Goal: Information Seeking & Learning: Compare options

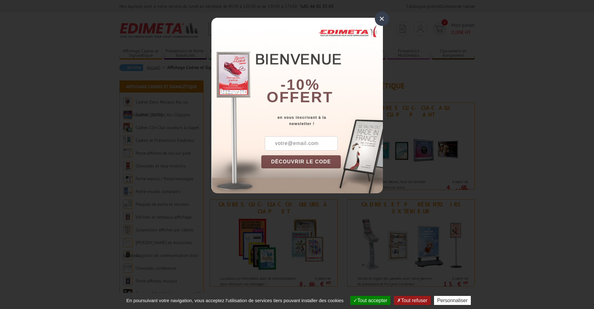
click at [383, 19] on div "×" at bounding box center [381, 19] width 14 height 14
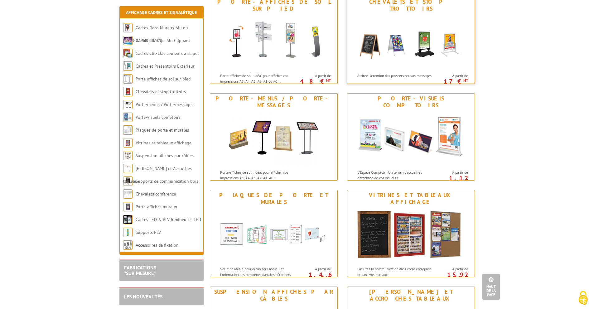
scroll to position [206, 0]
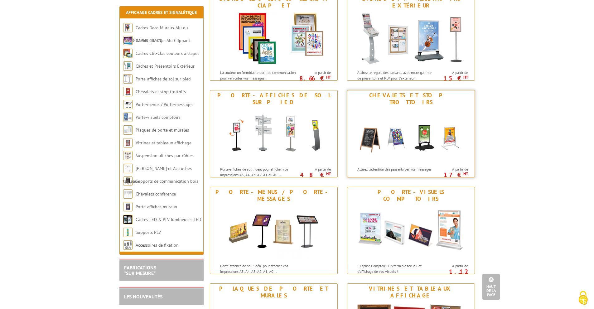
click at [422, 132] on img at bounding box center [410, 135] width 115 height 56
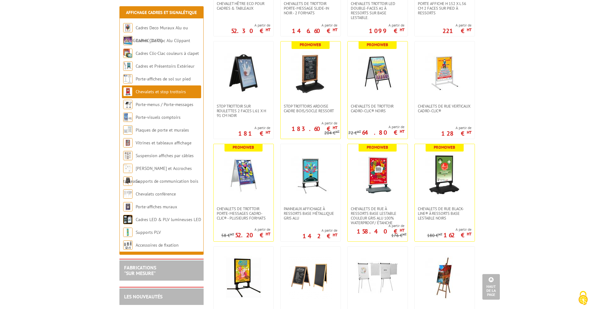
scroll to position [374, 0]
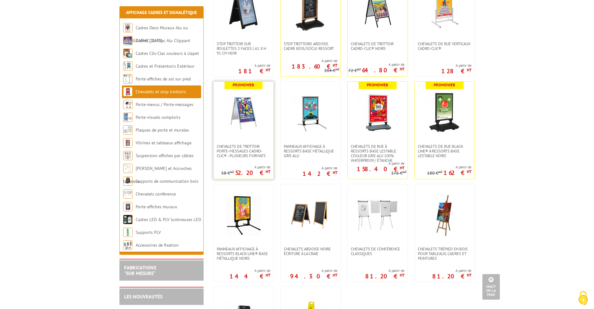
click at [241, 117] on img at bounding box center [244, 113] width 44 height 44
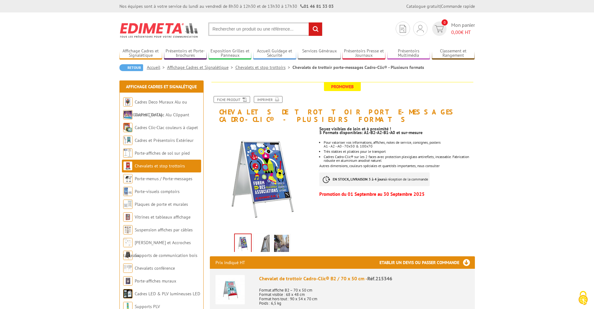
click at [263, 238] on img at bounding box center [262, 244] width 15 height 19
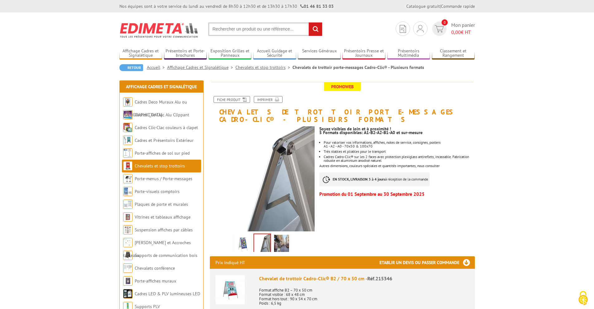
click at [287, 239] on img at bounding box center [281, 244] width 15 height 19
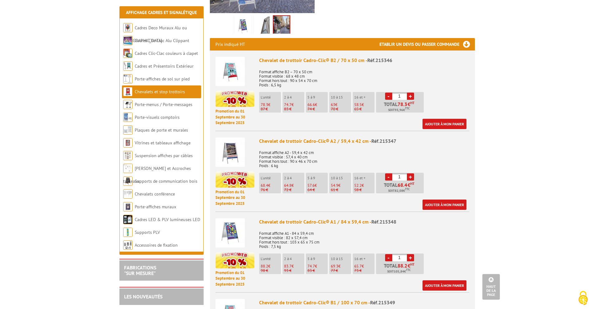
scroll to position [187, 0]
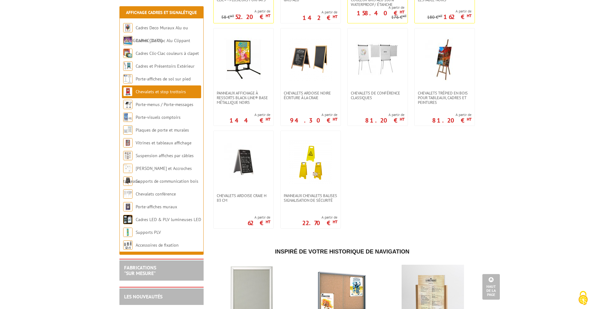
scroll to position [436, 0]
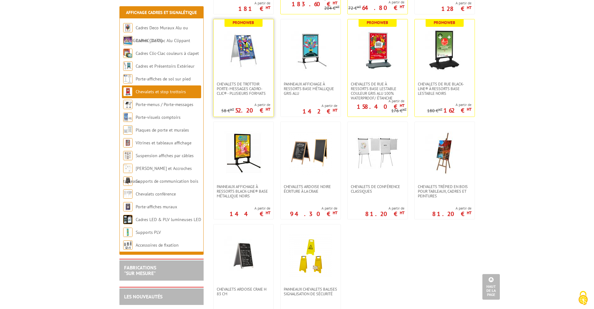
click at [244, 59] on img at bounding box center [244, 51] width 44 height 44
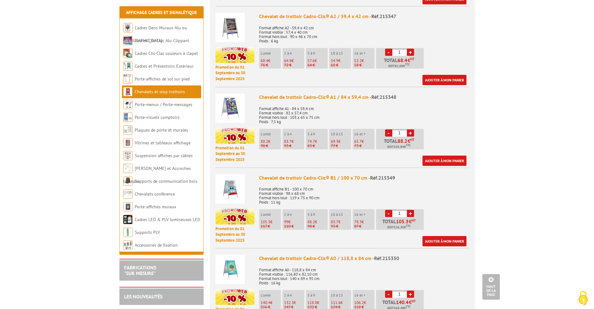
scroll to position [498, 0]
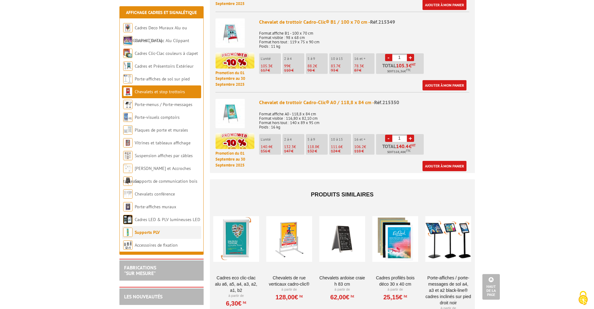
click at [151, 231] on link "Supports PLV" at bounding box center [147, 232] width 25 height 6
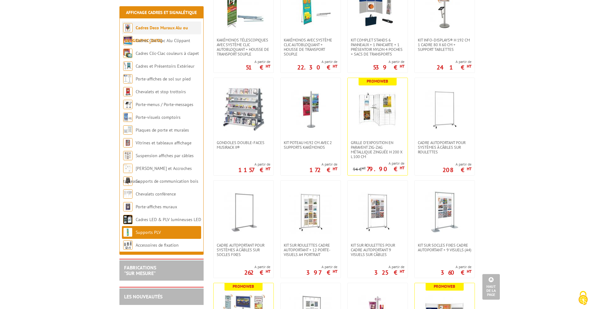
scroll to position [436, 0]
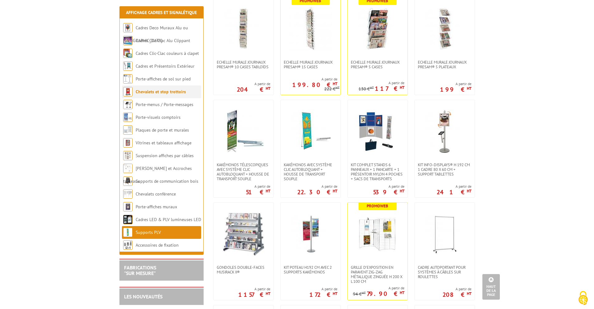
click at [155, 94] on li "Chevalets et stop trottoirs" at bounding box center [161, 91] width 79 height 13
click at [159, 93] on link "Chevalets et stop trottoirs" at bounding box center [161, 92] width 50 height 6
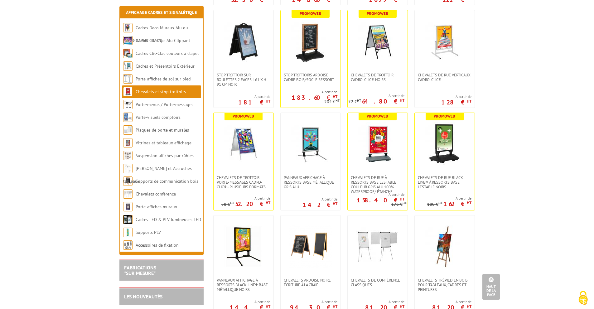
scroll to position [280, 0]
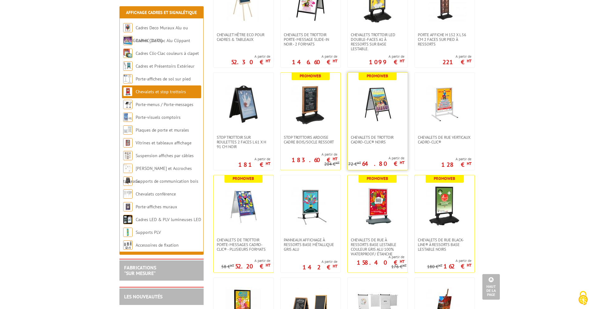
click at [382, 104] on img at bounding box center [377, 104] width 44 height 44
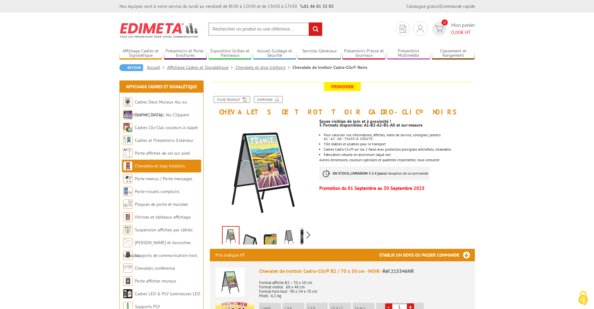
click at [247, 237] on img at bounding box center [249, 236] width 15 height 19
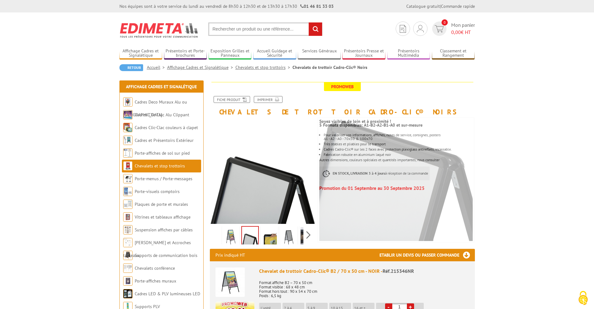
click at [267, 235] on img at bounding box center [269, 236] width 15 height 19
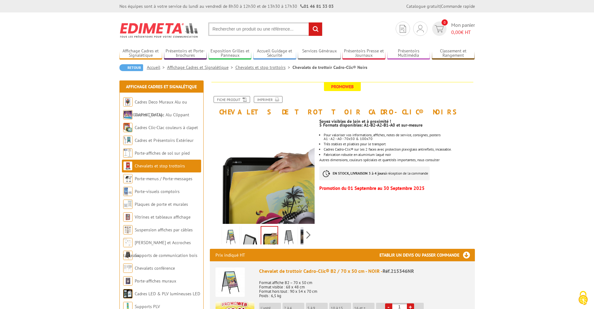
click at [289, 232] on img at bounding box center [288, 236] width 15 height 19
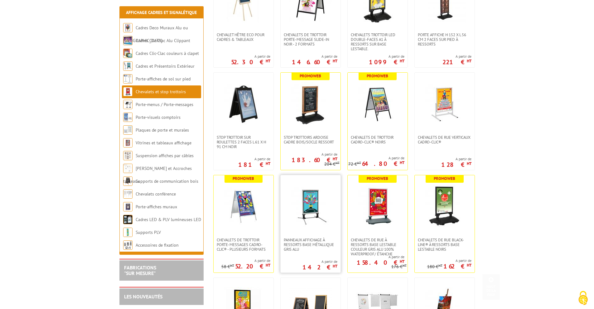
scroll to position [343, 0]
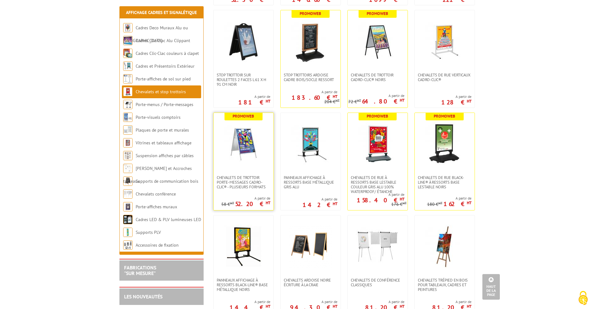
click at [251, 151] on img at bounding box center [244, 144] width 44 height 44
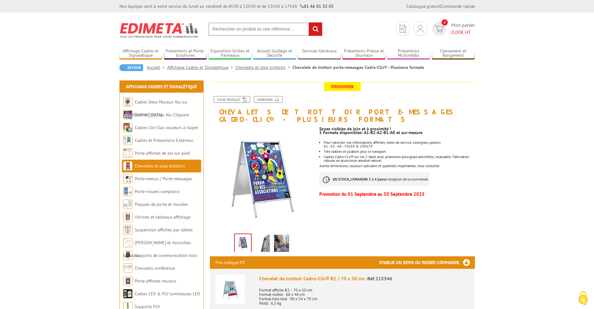
click at [263, 239] on img at bounding box center [262, 244] width 15 height 19
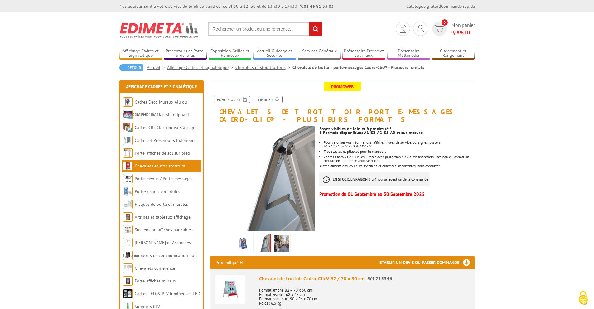
click at [283, 235] on img at bounding box center [281, 244] width 15 height 19
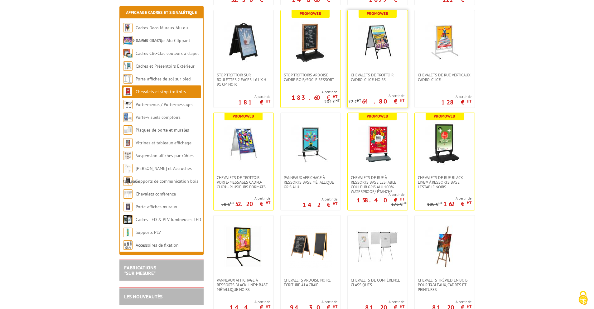
click at [369, 43] on img at bounding box center [377, 42] width 44 height 44
click at [234, 150] on img at bounding box center [244, 144] width 44 height 44
click at [372, 38] on img at bounding box center [377, 42] width 44 height 44
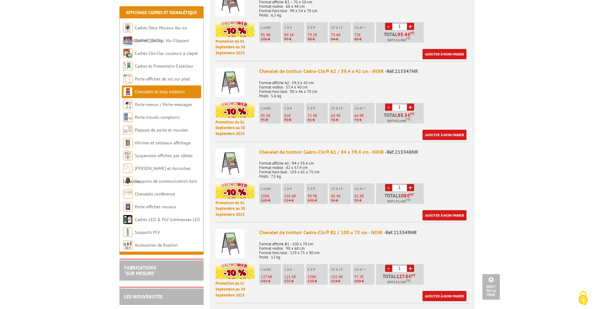
scroll to position [405, 0]
